Goal: Navigation & Orientation: Find specific page/section

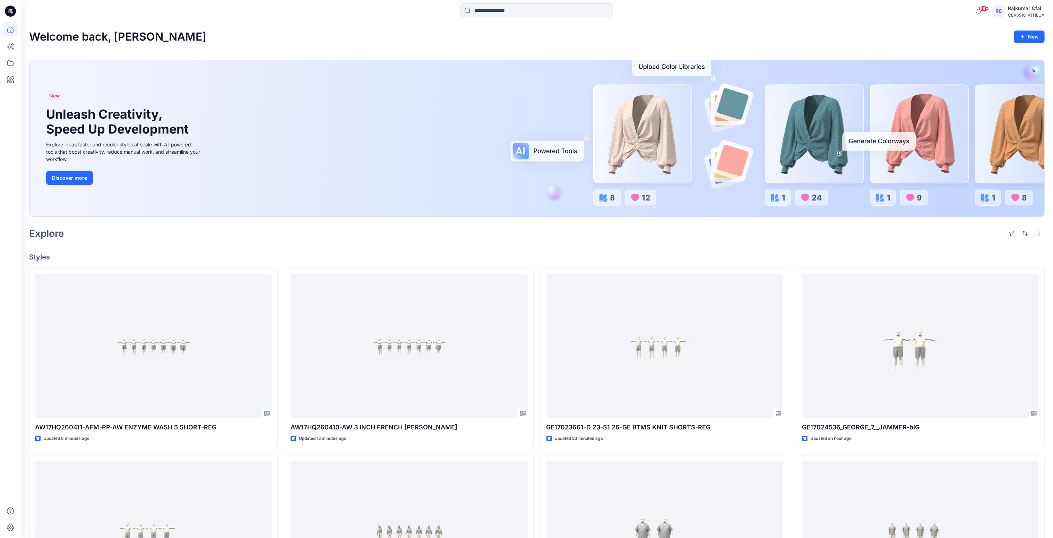
click at [324, 256] on h4 "Styles" at bounding box center [536, 257] width 1015 height 8
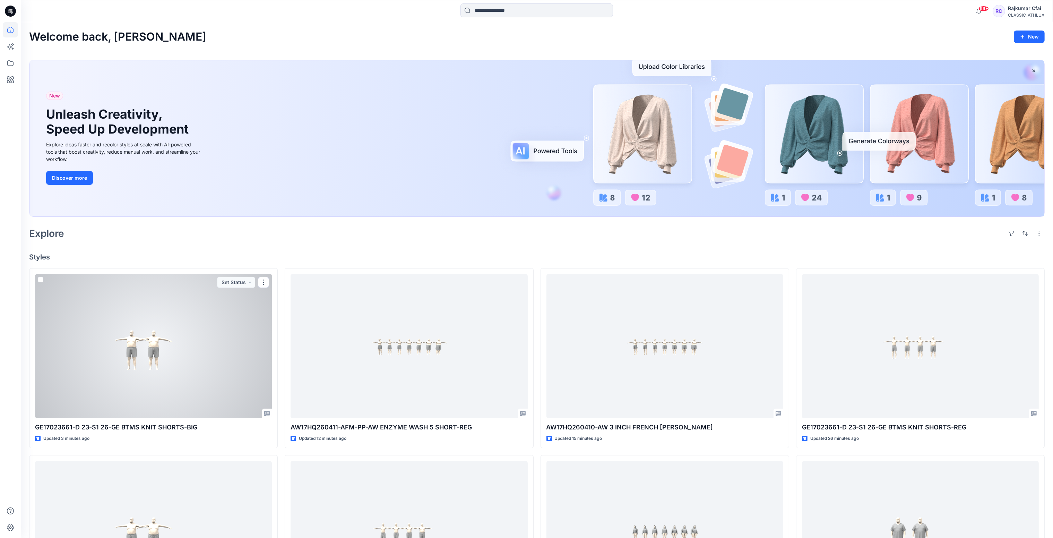
drag, startPoint x: 164, startPoint y: 350, endPoint x: 165, endPoint y: 340, distance: 9.8
click at [164, 350] on div at bounding box center [153, 346] width 237 height 145
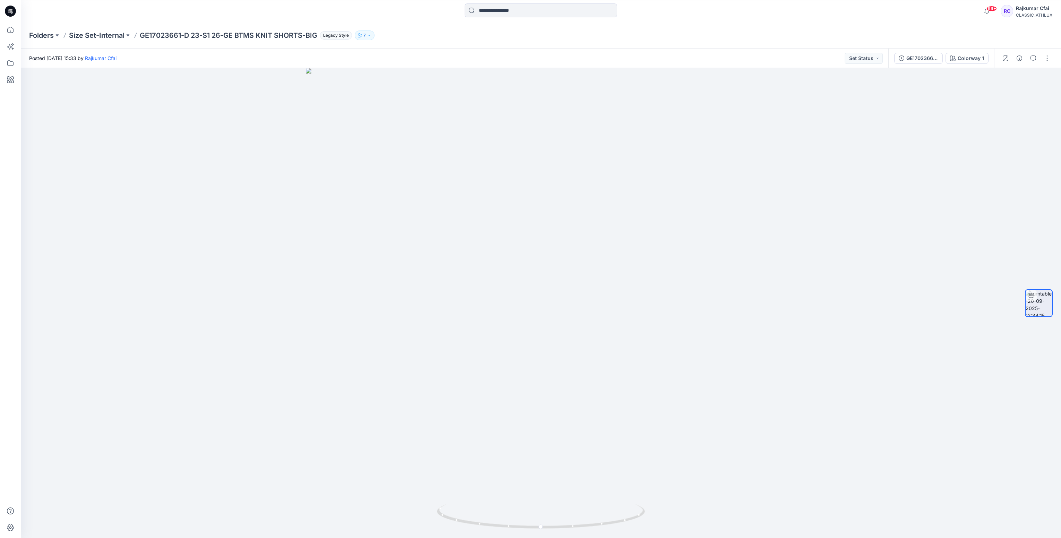
click at [9, 10] on icon at bounding box center [8, 10] width 1 height 0
